Goal: Task Accomplishment & Management: Use online tool/utility

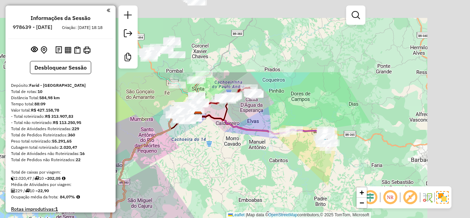
click at [256, 192] on div "Janela de atendimento Grade de atendimento Capacidade Transportadoras Veículos …" at bounding box center [235, 109] width 470 height 218
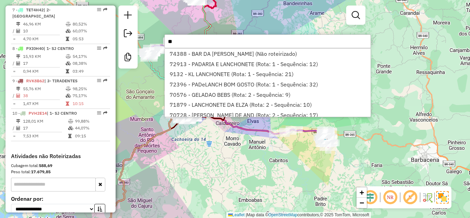
type input "*"
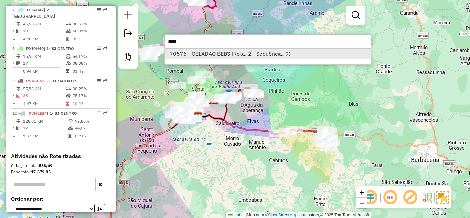
type input "****"
click at [189, 50] on li "70576 - GELADAO BEBS (Rota: 2 - Sequência: 9)" at bounding box center [268, 54] width 206 height 10
select select "**********"
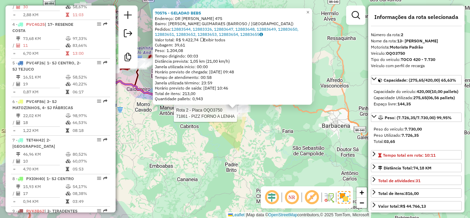
scroll to position [304, 0]
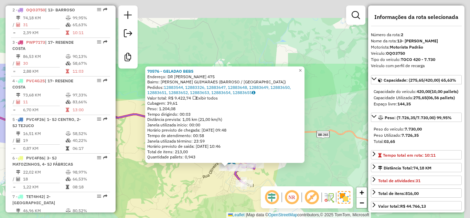
drag, startPoint x: 232, startPoint y: 171, endPoint x: 221, endPoint y: 195, distance: 26.2
click at [221, 195] on div "70576 - GELADAO BEBS Endereço: [STREET_ADDRESS][PERSON_NAME] Bairro: [PERSON_NA…" at bounding box center [235, 109] width 470 height 218
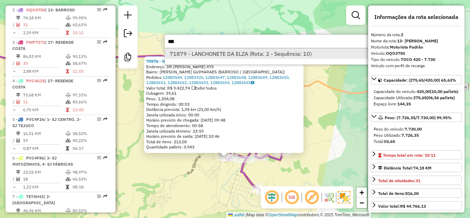
type input "***"
click at [261, 54] on li "71879 - LANCHONETE DA ELZA (Rota: 2 - Sequência: 10)" at bounding box center [268, 54] width 206 height 10
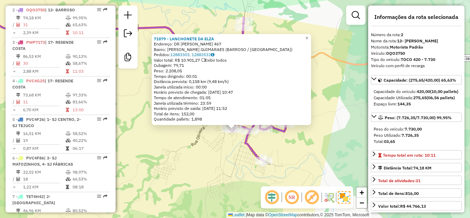
drag, startPoint x: 228, startPoint y: 146, endPoint x: 227, endPoint y: 166, distance: 20.3
click at [227, 166] on div "71879 - LANCHONETE DA [PERSON_NAME]: DR [PERSON_NAME] 467 Bairro: [PERSON_NAME]…" at bounding box center [235, 109] width 470 height 218
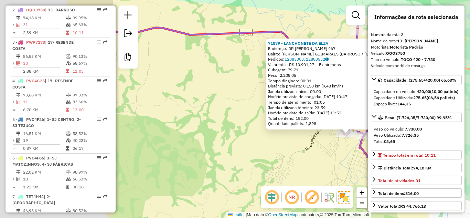
drag, startPoint x: 205, startPoint y: 152, endPoint x: 183, endPoint y: 139, distance: 25.6
click at [346, 146] on div "71879 - LANCHONETE DA [PERSON_NAME]: DR [PERSON_NAME] 467 Bairro: [PERSON_NAME]…" at bounding box center [235, 109] width 470 height 218
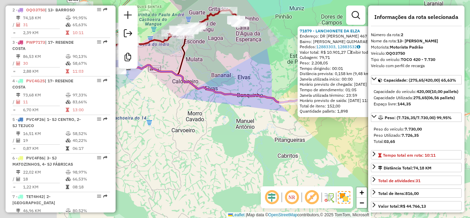
drag, startPoint x: 190, startPoint y: 153, endPoint x: 285, endPoint y: 145, distance: 94.7
click at [296, 146] on div "71879 - LANCHONETE DA [PERSON_NAME]: DR [PERSON_NAME] 467 Bairro: [PERSON_NAME]…" at bounding box center [235, 109] width 470 height 218
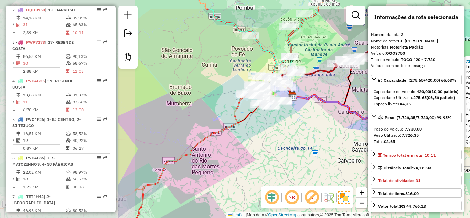
drag, startPoint x: 135, startPoint y: 139, endPoint x: 301, endPoint y: 169, distance: 168.3
click at [301, 169] on div "71879 - LANCHONETE DA [PERSON_NAME]: DR [PERSON_NAME] 467 Bairro: [PERSON_NAME]…" at bounding box center [235, 109] width 470 height 218
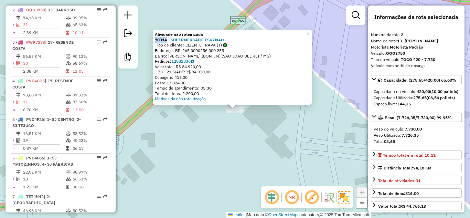
drag, startPoint x: 156, startPoint y: 40, endPoint x: 170, endPoint y: 40, distance: 14.5
click at [170, 40] on div "Atividade não roteirizada 70314 - SUPERMERCADO ESKYNAO Tipo de cliente: CLIENTE…" at bounding box center [232, 67] width 159 height 75
copy strong "70314"
drag, startPoint x: 219, startPoint y: 127, endPoint x: 216, endPoint y: 99, distance: 27.6
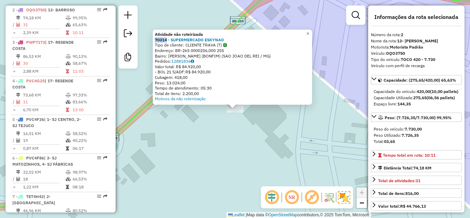
click at [219, 127] on div "Atividade não roteirizada 70314 - SUPERMERCADO ESKYNAO Tipo de cliente: CLIENTE…" at bounding box center [235, 109] width 470 height 218
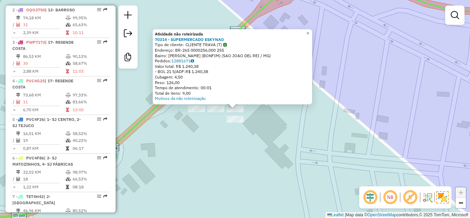
click at [237, 123] on div at bounding box center [234, 119] width 17 height 7
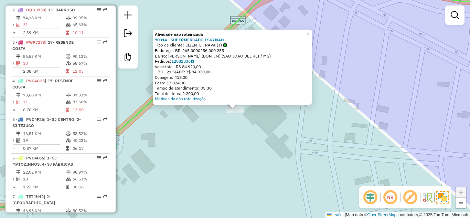
click at [397, 98] on div "Atividade não roteirizada 70314 - SUPERMERCADO ESKYNAO Tipo de cliente: CLIENTE…" at bounding box center [235, 109] width 470 height 218
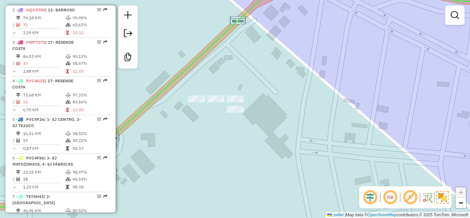
click at [261, 130] on div "Janela de atendimento Grade de atendimento Capacidade Transportadoras Veículos …" at bounding box center [235, 109] width 470 height 218
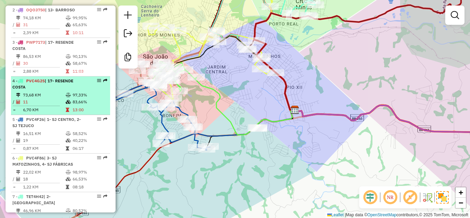
drag, startPoint x: 98, startPoint y: 78, endPoint x: 97, endPoint y: 88, distance: 9.7
click at [93, 94] on td "97,33%" at bounding box center [89, 95] width 35 height 7
select select "**********"
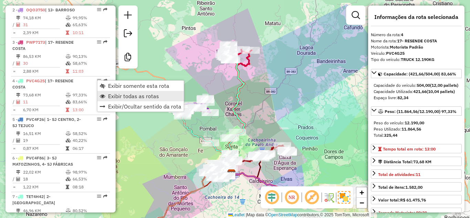
click at [130, 97] on span "Exibir todas as rotas" at bounding box center [133, 96] width 51 height 6
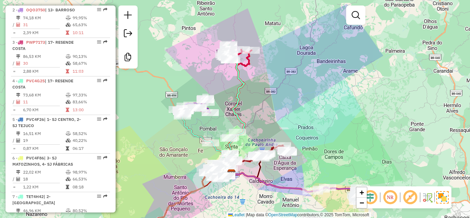
click at [321, 122] on div "Janela de atendimento Grade de atendimento Capacidade Transportadoras Veículos …" at bounding box center [235, 109] width 470 height 218
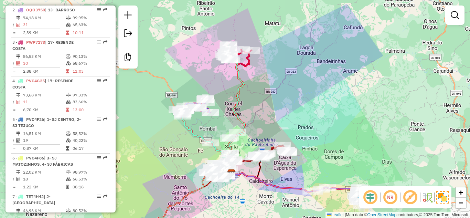
click at [320, 104] on div "Janela de atendimento Grade de atendimento Capacidade Transportadoras Veículos …" at bounding box center [235, 109] width 470 height 218
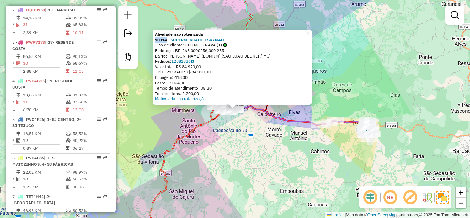
drag, startPoint x: 156, startPoint y: 39, endPoint x: 170, endPoint y: 40, distance: 13.8
click at [170, 40] on div "Atividade não roteirizada 70314 - SUPERMERCADO ESKYNAO Tipo de cliente: CLIENTE…" at bounding box center [232, 67] width 159 height 75
copy strong "70314"
click at [272, 151] on div "Atividade não roteirizada 70314 - SUPERMERCADO ESKYNAO Tipo de cliente: CLIENTE…" at bounding box center [235, 109] width 470 height 218
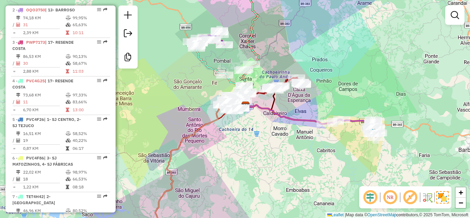
drag, startPoint x: 247, startPoint y: 153, endPoint x: 256, endPoint y: 151, distance: 9.9
click at [256, 151] on div "Janela de atendimento Grade de atendimento Capacidade Transportadoras Veículos …" at bounding box center [235, 109] width 470 height 218
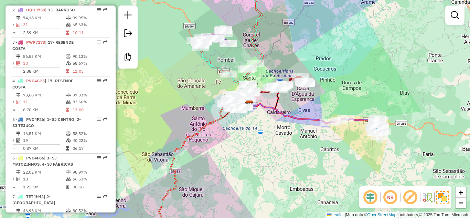
click at [386, 63] on div "Janela de atendimento Grade de atendimento Capacidade Transportadoras Veículos …" at bounding box center [235, 109] width 470 height 218
click at [281, 138] on div "Janela de atendimento Grade de atendimento Capacidade Transportadoras Veículos …" at bounding box center [235, 109] width 470 height 218
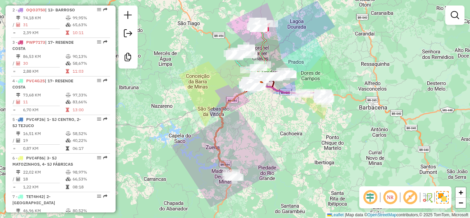
drag, startPoint x: 276, startPoint y: 151, endPoint x: 273, endPoint y: 120, distance: 30.8
click at [273, 120] on div "Janela de atendimento Grade de atendimento Capacidade Transportadoras Veículos …" at bounding box center [235, 109] width 470 height 218
click at [265, 144] on div "Janela de atendimento Grade de atendimento Capacidade Transportadoras Veículos …" at bounding box center [235, 109] width 470 height 218
